Goal: Information Seeking & Learning: Learn about a topic

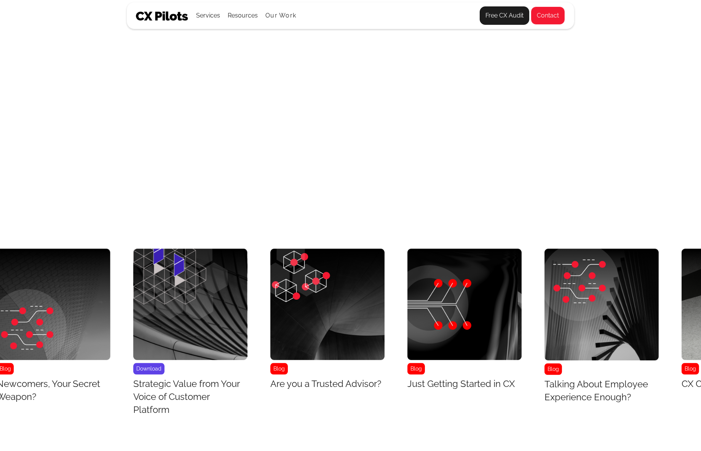
scroll to position [3300, 2060]
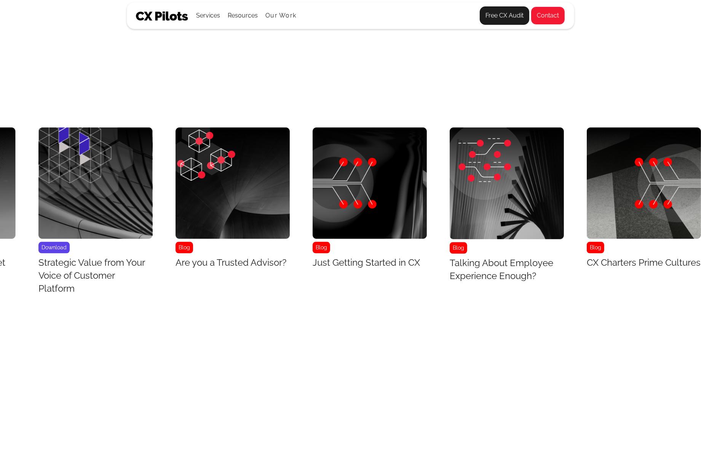
click at [630, 195] on img "20 / 43" at bounding box center [644, 182] width 114 height 111
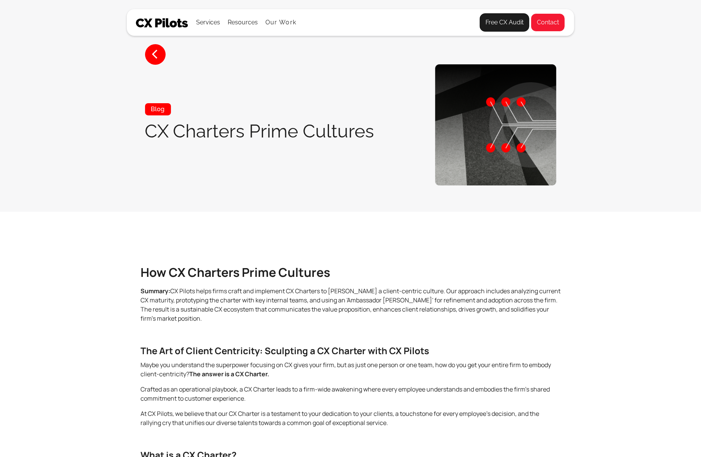
click at [630, 195] on section "< Blog CX Charters Prime Cultures" at bounding box center [350, 106] width 701 height 212
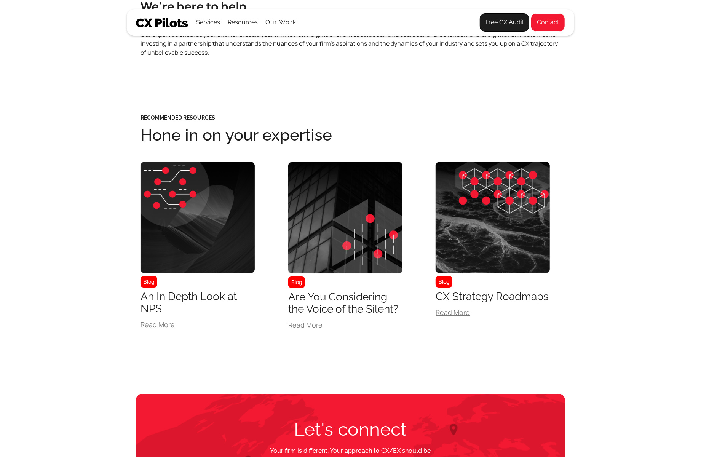
scroll to position [1814, 0]
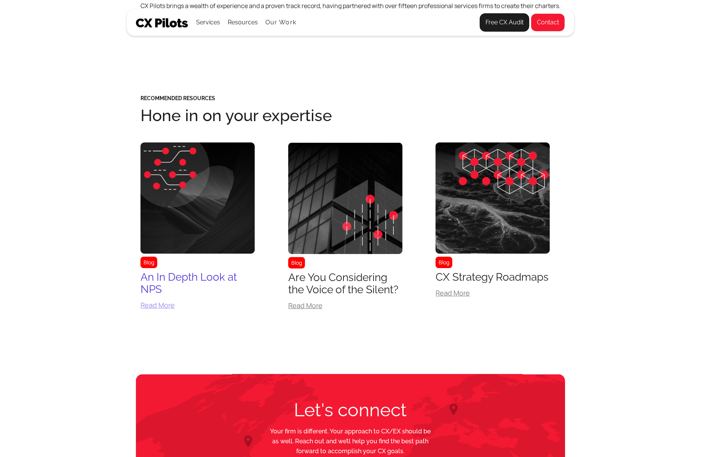
click at [224, 153] on img at bounding box center [198, 197] width 114 height 111
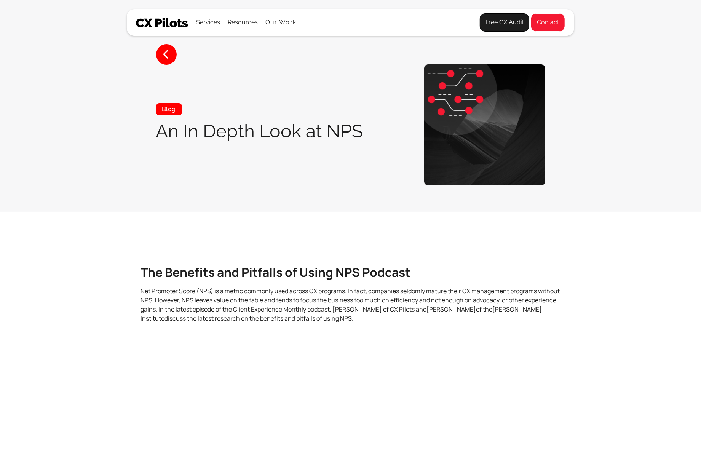
click at [224, 153] on div "< Blog An In Depth Look at NPS" at bounding box center [350, 124] width 417 height 121
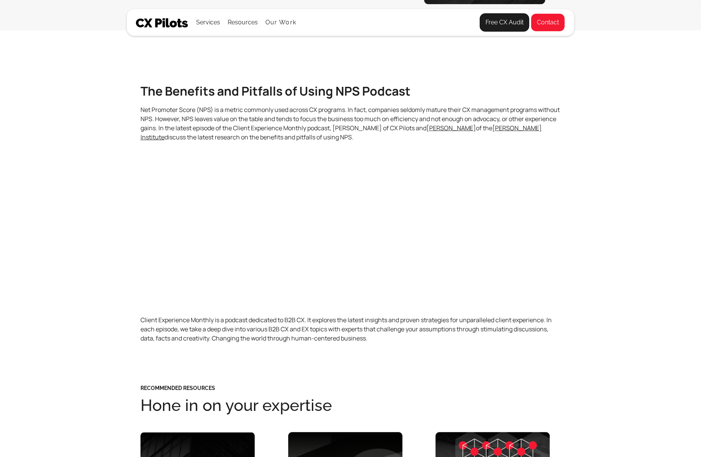
scroll to position [183, 0]
